Goal: Task Accomplishment & Management: Manage account settings

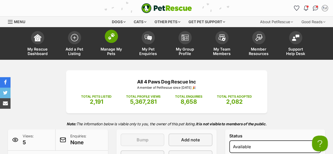
click at [113, 52] on span "Manage My Pets" at bounding box center [111, 51] width 24 height 9
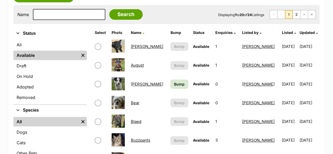
scroll to position [102, 0]
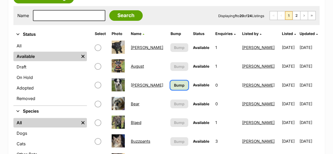
click at [174, 87] on span "Bump" at bounding box center [179, 85] width 11 height 6
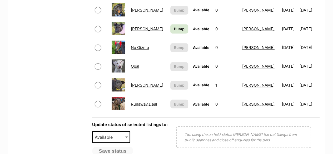
scroll to position [404, 0]
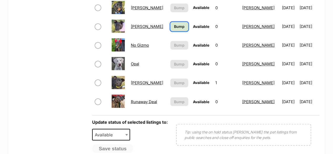
click at [179, 28] on span "Bump" at bounding box center [179, 27] width 11 height 6
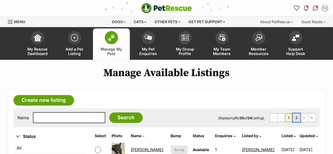
click at [297, 119] on link "2" at bounding box center [295, 117] width 7 height 8
